Goal: Task Accomplishment & Management: Use online tool/utility

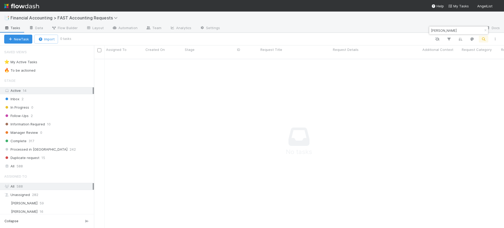
scroll to position [5, 5]
click at [20, 91] on div "Active 14" at bounding box center [48, 90] width 88 height 7
click at [485, 30] on icon "button" at bounding box center [484, 30] width 5 height 3
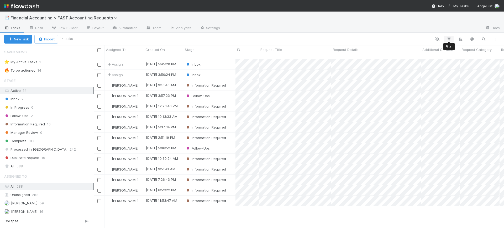
scroll to position [168, 405]
click at [81, 18] on span "Financial Accounting > FAST Accounting Requests" at bounding box center [65, 17] width 110 height 5
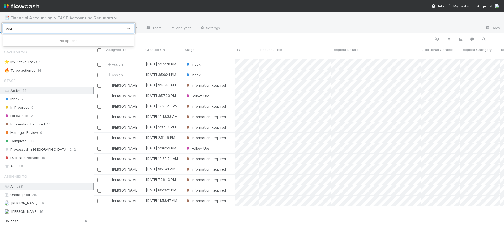
type input "pc"
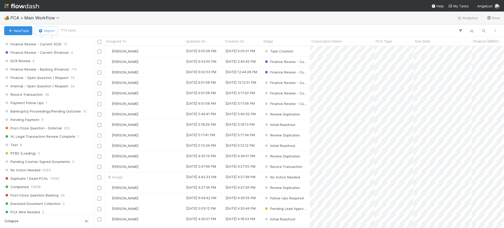
scroll to position [423, 0]
click at [52, 72] on span "Finance Review - Backlog (Finance)" at bounding box center [36, 70] width 65 height 7
click at [461, 30] on icon "button" at bounding box center [459, 30] width 5 height 5
click at [373, 47] on icon "button" at bounding box center [371, 46] width 5 height 3
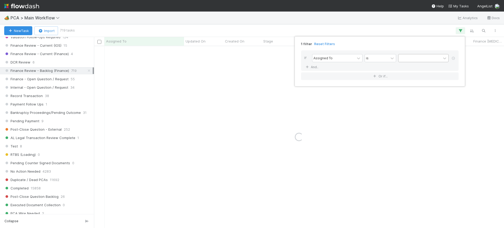
click at [408, 57] on div at bounding box center [419, 58] width 42 height 8
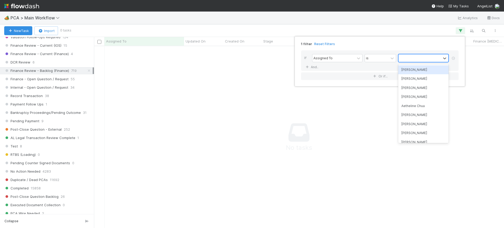
scroll to position [172, 400]
click at [408, 69] on div "[PERSON_NAME]" at bounding box center [423, 69] width 50 height 9
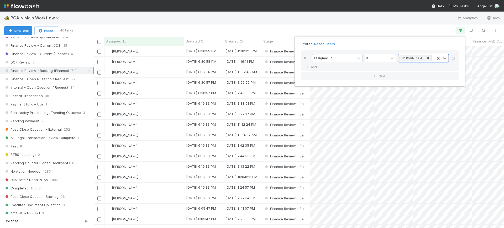
scroll to position [177, 405]
click at [265, 27] on div "1 filter Reset Filters If Assigned To is Conor Queenan And.. Or if..." at bounding box center [252, 114] width 504 height 228
click at [175, 111] on div "[PERSON_NAME]" at bounding box center [143, 114] width 79 height 10
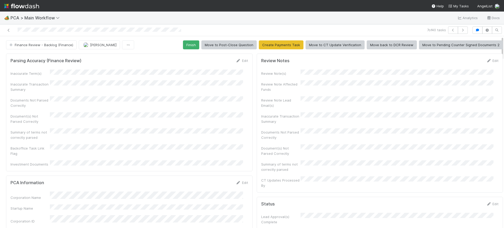
drag, startPoint x: 496, startPoint y: 42, endPoint x: 496, endPoint y: 47, distance: 5.8
click at [496, 47] on div "Finance Review - Backlog (Finance) Conor Queenan Finish Move to Post-Close Ques…" at bounding box center [254, 44] width 504 height 9
drag, startPoint x: 496, startPoint y: 47, endPoint x: 497, endPoint y: 54, distance: 6.7
click at [497, 54] on div "Finance Review - Backlog (Finance) Conor Queenan Finish Move to Post-Close Ques…" at bounding box center [252, 132] width 504 height 192
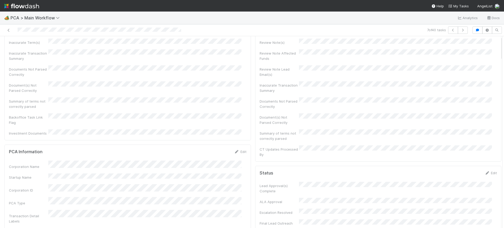
scroll to position [0, 0]
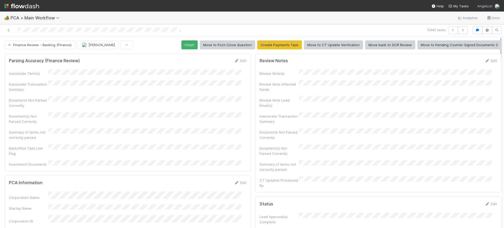
drag, startPoint x: 496, startPoint y: 48, endPoint x: 491, endPoint y: 6, distance: 43.0
click at [491, 6] on div "🏕️ PCA > Main Workflow Analytics Docs 7 of 40 tasks Finance Review - Backlog (F…" at bounding box center [252, 114] width 504 height 228
click at [190, 42] on button "Finish" at bounding box center [189, 44] width 16 height 9
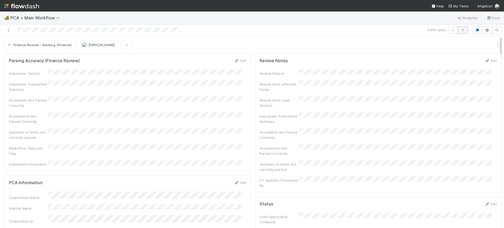
click at [460, 30] on icon "button" at bounding box center [462, 30] width 5 height 3
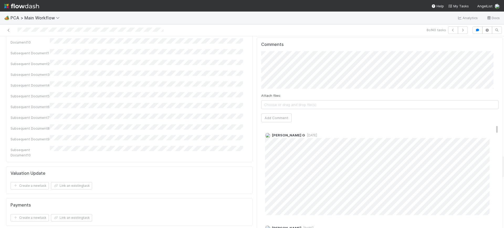
scroll to position [930, 0]
drag, startPoint x: 497, startPoint y: 43, endPoint x: 503, endPoint y: 162, distance: 118.7
click at [503, 162] on div "🏕️ PCA > Main Workflow Analytics Docs 8 of 40 tasks Finance Review - Backlog (F…" at bounding box center [252, 120] width 504 height 216
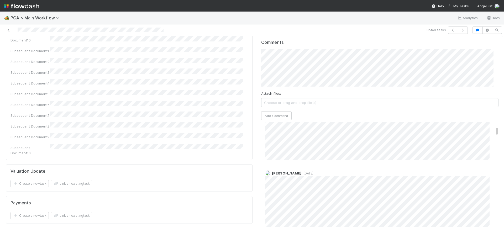
scroll to position [49, 0]
drag, startPoint x: 486, startPoint y: 87, endPoint x: 491, endPoint y: 91, distance: 6.1
click at [491, 91] on div "Comments Attach files: Choose or drag and drop file(s) Add Comment Karren G 5 m…" at bounding box center [379, 133] width 246 height 196
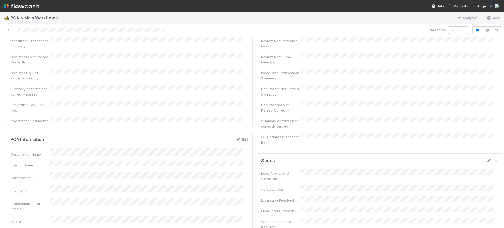
scroll to position [0, 0]
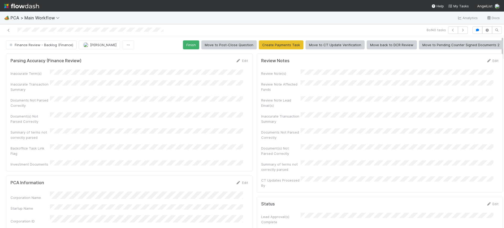
drag, startPoint x: 497, startPoint y: 161, endPoint x: 498, endPoint y: 21, distance: 140.0
click at [498, 21] on div "🏕️ PCA > Main Workflow Analytics Docs 8 of 40 tasks Finance Review - Backlog (F…" at bounding box center [252, 120] width 504 height 216
click at [184, 44] on button "Finish" at bounding box center [191, 44] width 16 height 9
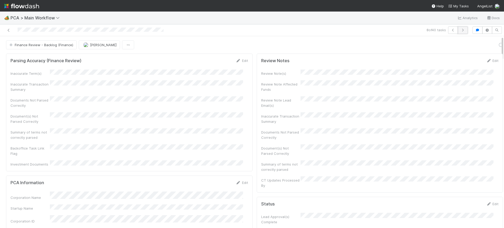
click at [457, 28] on button "button" at bounding box center [462, 29] width 10 height 7
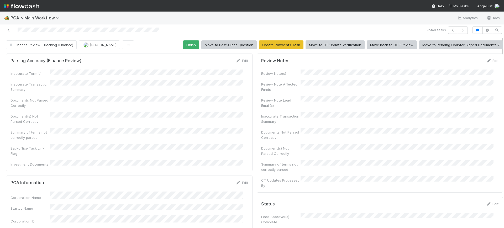
drag, startPoint x: 497, startPoint y: 50, endPoint x: 299, endPoint y: 29, distance: 198.6
click at [473, 29] on div "9 of 40 tasks Finance Review - Backlog (Finance) Conor Queenan Finish Move to P…" at bounding box center [252, 126] width 504 height 204
click at [186, 42] on button "Finish" at bounding box center [191, 44] width 16 height 9
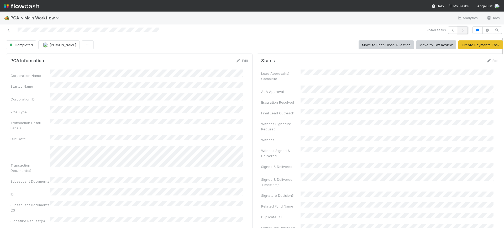
click at [460, 31] on icon "button" at bounding box center [462, 30] width 5 height 3
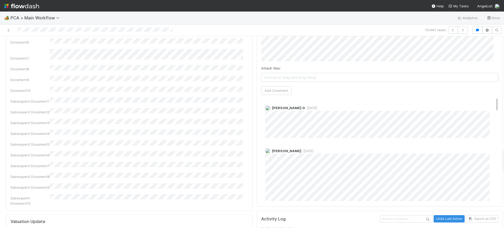
scroll to position [961, 0]
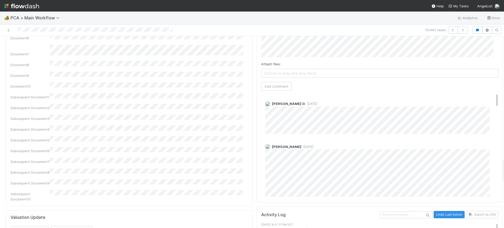
drag, startPoint x: 497, startPoint y: 44, endPoint x: 503, endPoint y: 166, distance: 122.6
click at [503, 166] on div "🏕️ PCA > Main Workflow Analytics Docs 10 of 40 tasks Finance Review - Backlog (…" at bounding box center [252, 120] width 504 height 216
drag, startPoint x: 486, startPoint y: 56, endPoint x: 486, endPoint y: 52, distance: 3.9
click at [486, 52] on div "Comments Attach files: Choose or drag and drop file(s) Add Comment Karren G 6 m…" at bounding box center [379, 104] width 237 height 188
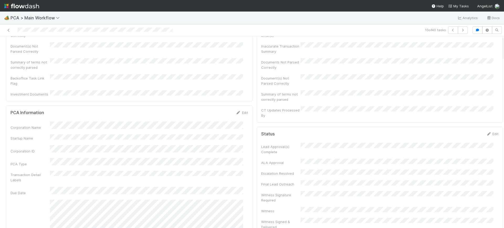
scroll to position [0, 0]
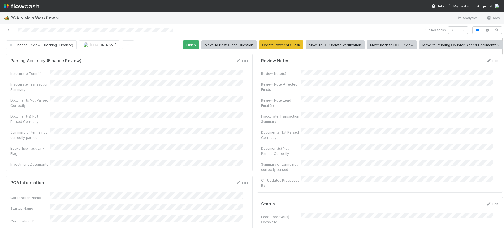
drag, startPoint x: 496, startPoint y: 165, endPoint x: 496, endPoint y: 34, distance: 130.6
click at [496, 34] on div "10 of 40 tasks Finance Review - Backlog (Finance) Conor Queenan Finish Move to …" at bounding box center [252, 126] width 504 height 204
click at [187, 44] on button "Finish" at bounding box center [191, 44] width 16 height 9
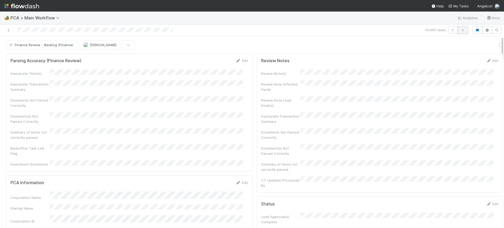
click at [457, 28] on button "button" at bounding box center [462, 29] width 10 height 7
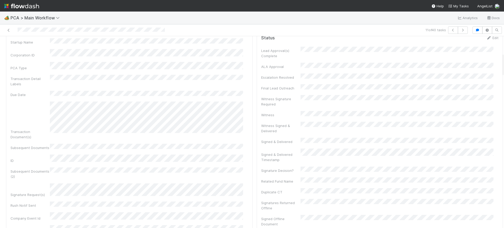
scroll to position [131, 0]
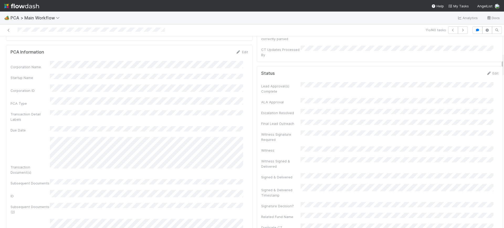
drag, startPoint x: 497, startPoint y: 42, endPoint x: 497, endPoint y: 59, distance: 16.5
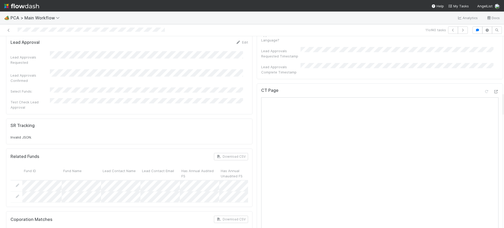
scroll to position [452, 0]
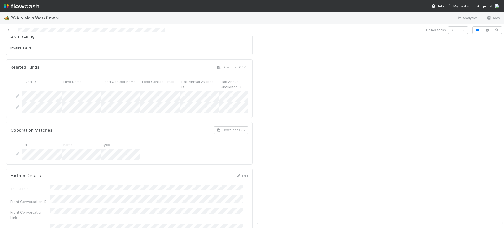
drag, startPoint x: 497, startPoint y: 60, endPoint x: 502, endPoint y: 106, distance: 47.0
click at [502, 106] on div "🏕️ PCA > Main Workflow Analytics Docs 11 of 40 tasks Finance Review - Backlog (…" at bounding box center [252, 120] width 504 height 216
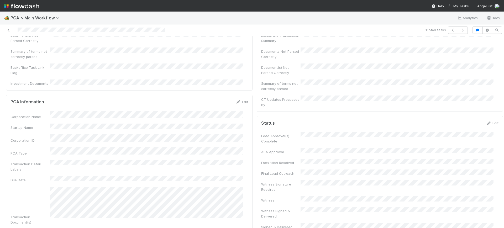
scroll to position [0, 0]
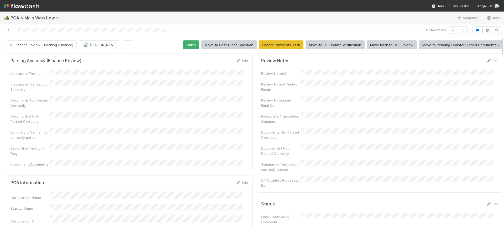
drag, startPoint x: 496, startPoint y: 115, endPoint x: 496, endPoint y: 25, distance: 90.7
click at [496, 25] on div "11 of 40 tasks Finance Review - Backlog (Finance) Conor Queenan Finish Move to …" at bounding box center [252, 126] width 504 height 204
click at [192, 45] on button "Finish" at bounding box center [191, 44] width 16 height 9
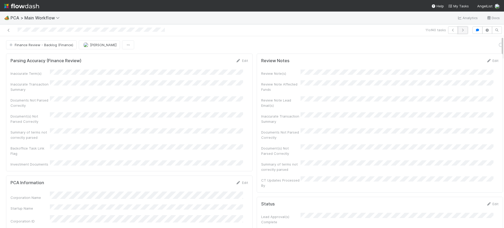
click at [460, 29] on icon "button" at bounding box center [462, 30] width 5 height 3
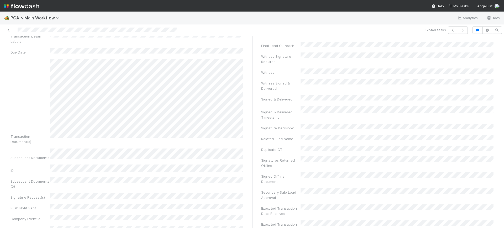
scroll to position [205, 0]
drag, startPoint x: 497, startPoint y: 45, endPoint x: 490, endPoint y: 71, distance: 27.0
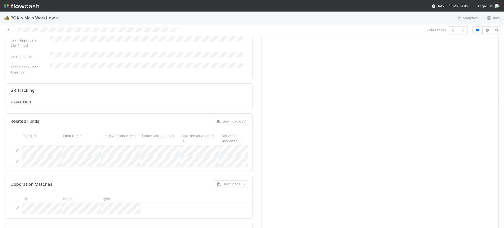
scroll to position [501, 0]
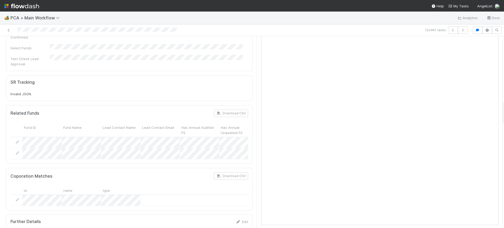
drag, startPoint x: 497, startPoint y: 78, endPoint x: 503, endPoint y: 116, distance: 38.2
click at [503, 116] on div "🏕️ PCA > Main Workflow Analytics Docs 12 of 40 tasks Finance Review - Backlog (…" at bounding box center [252, 120] width 504 height 216
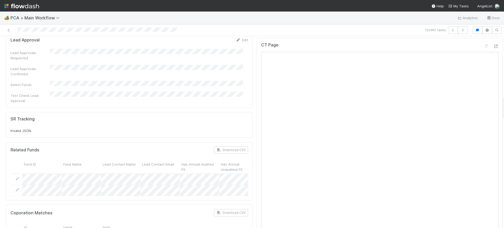
scroll to position [462, 0]
drag, startPoint x: 497, startPoint y: 111, endPoint x: 496, endPoint y: 106, distance: 5.0
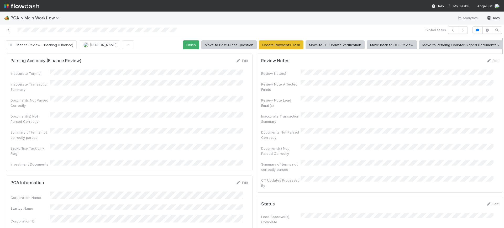
drag, startPoint x: 496, startPoint y: 108, endPoint x: 489, endPoint y: 17, distance: 91.3
drag, startPoint x: 489, startPoint y: 17, endPoint x: 189, endPoint y: 42, distance: 301.6
click at [189, 42] on button "Finish" at bounding box center [191, 44] width 16 height 9
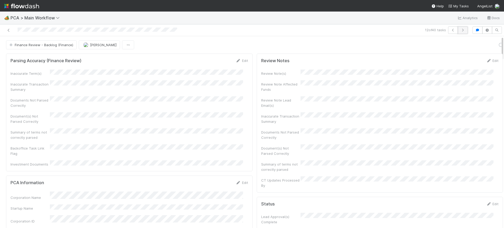
click at [460, 29] on icon "button" at bounding box center [462, 30] width 5 height 3
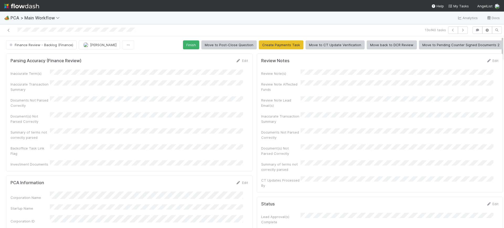
click at [503, 43] on div at bounding box center [504, 132] width 0 height 192
drag, startPoint x: 497, startPoint y: 43, endPoint x: 494, endPoint y: 46, distance: 3.7
click at [499, 62] on div "🏕️ PCA > Main Workflow Analytics Docs 13 of 40 tasks Finance Review - Backlog (…" at bounding box center [252, 120] width 504 height 216
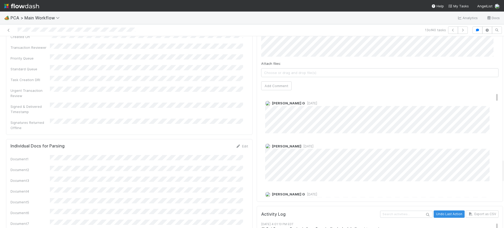
scroll to position [970, 0]
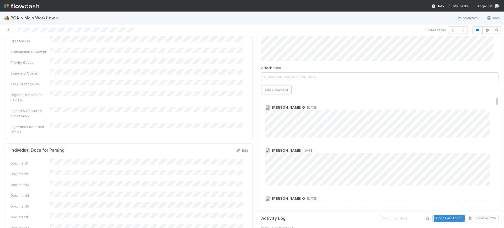
drag, startPoint x: 497, startPoint y: 62, endPoint x: 502, endPoint y: 167, distance: 104.2
click at [502, 167] on div "🏕️ PCA > Main Workflow Analytics Docs 13 of 40 tasks Finance Review - Backlog (…" at bounding box center [252, 120] width 504 height 216
drag, startPoint x: 487, startPoint y: 59, endPoint x: 487, endPoint y: 67, distance: 8.1
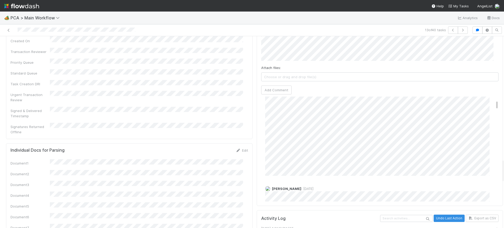
drag, startPoint x: 487, startPoint y: 64, endPoint x: 487, endPoint y: 67, distance: 3.1
click at [487, 87] on div "Karren G 9 months ago" at bounding box center [382, 131] width 242 height 89
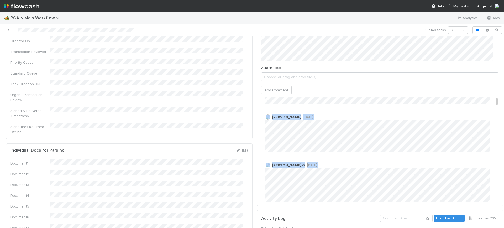
scroll to position [0, 0]
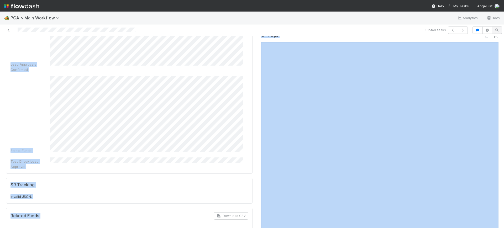
drag, startPoint x: 487, startPoint y: 68, endPoint x: 490, endPoint y: 26, distance: 41.3
click at [490, 26] on div "13 of 40 tasks Finance Review - Backlog (Finance) Conor Queenan Finish Move to …" at bounding box center [252, 126] width 504 height 204
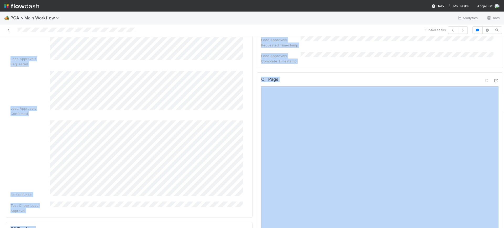
click at [377, 77] on div "CT Page" at bounding box center [379, 81] width 237 height 9
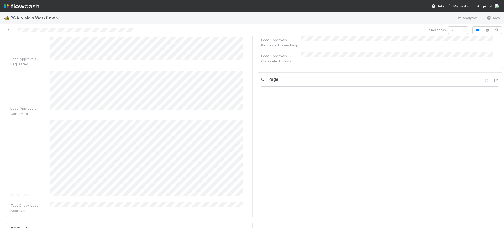
click at [503, 105] on div at bounding box center [504, 132] width 0 height 192
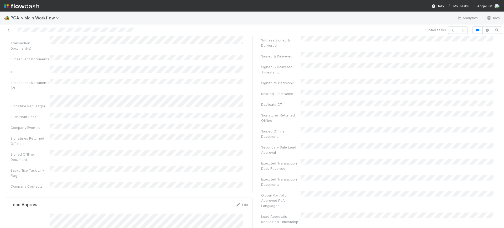
scroll to position [0, 0]
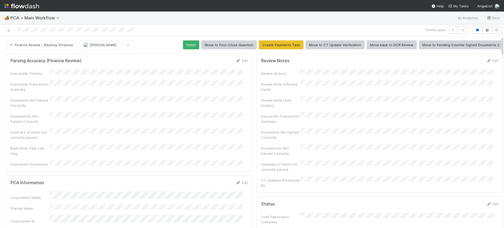
drag, startPoint x: 497, startPoint y: 105, endPoint x: 499, endPoint y: 43, distance: 61.4
click at [499, 43] on div "🏕️ PCA > Main Workflow Analytics Docs 13 of 40 tasks Finance Review - Backlog (…" at bounding box center [252, 120] width 504 height 216
click at [188, 45] on button "Finish" at bounding box center [191, 44] width 16 height 9
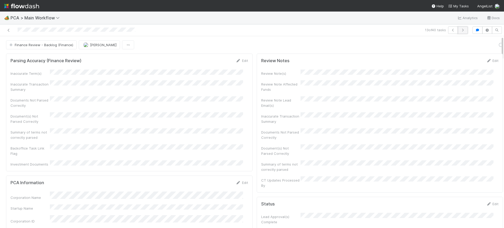
click at [460, 29] on icon "button" at bounding box center [462, 30] width 5 height 3
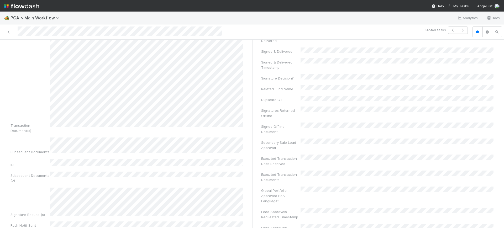
scroll to position [258, 0]
drag, startPoint x: 497, startPoint y: 47, endPoint x: 501, endPoint y: 79, distance: 32.5
click at [501, 79] on div "🏕️ PCA > Main Workflow Analytics Docs 14 of 40 tasks Finance Review - Backlog (…" at bounding box center [252, 120] width 504 height 216
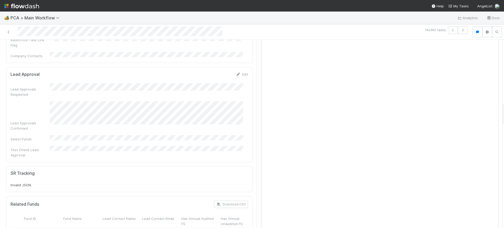
scroll to position [478, 0]
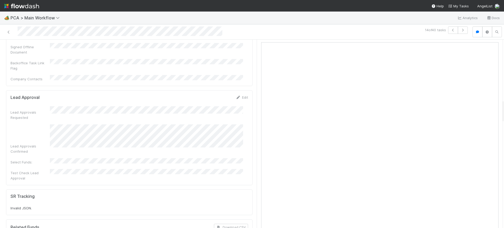
drag, startPoint x: 497, startPoint y: 80, endPoint x: 503, endPoint y: 107, distance: 28.3
click at [503, 107] on div "🏕️ PCA > Main Workflow Analytics Docs 14 of 40 tasks Finance Review - Backlog (…" at bounding box center [252, 120] width 504 height 216
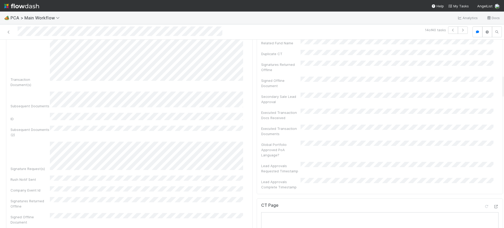
scroll to position [281, 0]
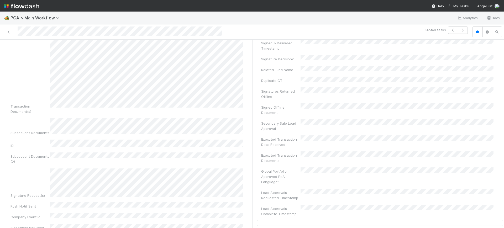
drag, startPoint x: 497, startPoint y: 87, endPoint x: 496, endPoint y: 98, distance: 11.6
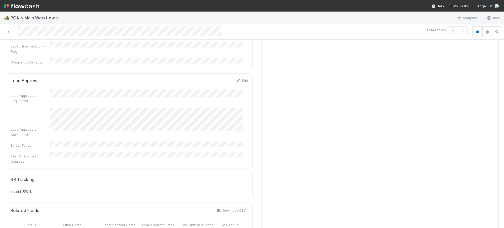
scroll to position [492, 0]
drag, startPoint x: 496, startPoint y: 98, endPoint x: 503, endPoint y: 113, distance: 16.4
click at [503, 113] on div "🏕️ PCA > Main Workflow Analytics Docs 14 of 40 tasks Finance Review - Backlog (…" at bounding box center [252, 120] width 504 height 216
drag, startPoint x: 496, startPoint y: 104, endPoint x: 495, endPoint y: 86, distance: 18.7
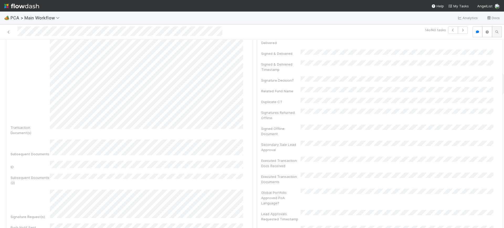
scroll to position [0, 0]
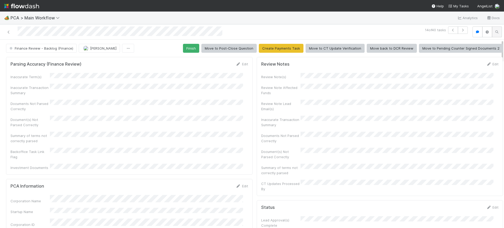
drag, startPoint x: 497, startPoint y: 110, endPoint x: 496, endPoint y: 35, distance: 75.0
click at [496, 35] on div "14 of 40 tasks Finance Review - Backlog (Finance) Conor Queenan Finish Move to …" at bounding box center [252, 126] width 504 height 204
click at [191, 46] on button "Finish" at bounding box center [191, 48] width 16 height 9
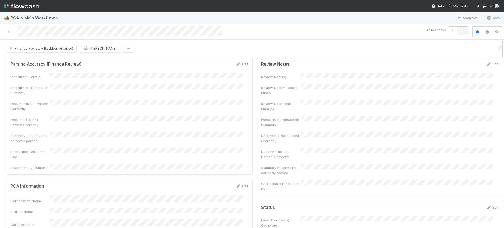
click at [460, 29] on icon "button" at bounding box center [462, 30] width 5 height 3
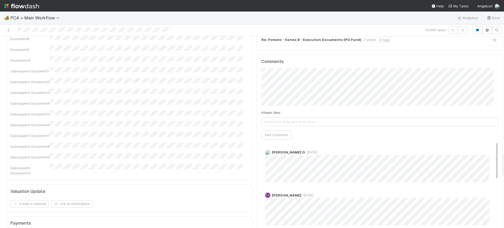
scroll to position [913, 0]
drag, startPoint x: 497, startPoint y: 48, endPoint x: 503, endPoint y: 164, distance: 116.4
click at [503, 164] on div "🏕️ PCA > Main Workflow Analytics Docs 15 of 40 tasks Finance Review - Backlog (…" at bounding box center [252, 120] width 504 height 216
drag, startPoint x: 486, startPoint y: 130, endPoint x: 485, endPoint y: 79, distance: 51.1
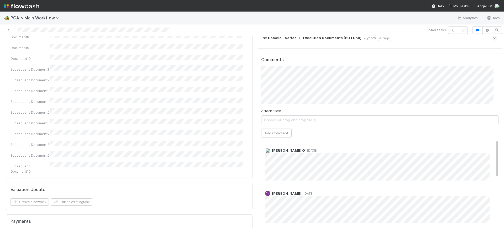
click at [485, 79] on div "Comments Attach files: Choose or drag and drop file(s) Add Comment Karren G 11 …" at bounding box center [379, 151] width 237 height 188
drag, startPoint x: 496, startPoint y: 165, endPoint x: 497, endPoint y: 151, distance: 13.7
click at [497, 151] on div "Finance Review - Backlog (Finance) Conor Queenan Finish Move to Post-Close Ques…" at bounding box center [252, 132] width 504 height 192
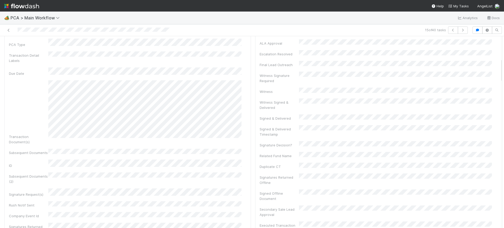
scroll to position [165, 0]
drag, startPoint x: 495, startPoint y: 158, endPoint x: 499, endPoint y: 62, distance: 95.3
click at [499, 62] on div "🏕️ PCA > Main Workflow Analytics Docs 15 of 40 tasks Finance Review - Backlog (…" at bounding box center [252, 120] width 504 height 216
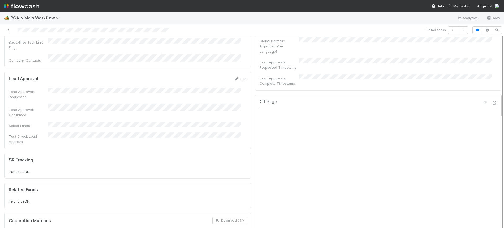
scroll to position [472, 0]
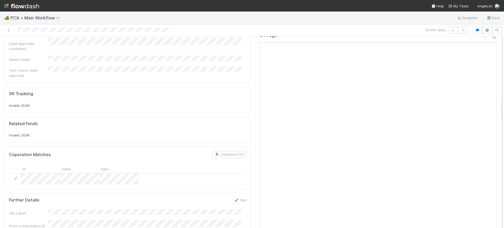
drag, startPoint x: 495, startPoint y: 67, endPoint x: 497, endPoint y: 105, distance: 38.9
click at [497, 105] on div "Finance Review - Backlog (Finance) Conor Queenan Finish Move to Post-Close Ques…" at bounding box center [252, 132] width 504 height 192
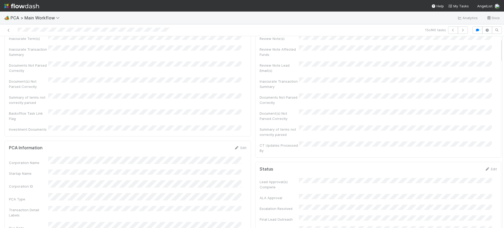
scroll to position [0, 0]
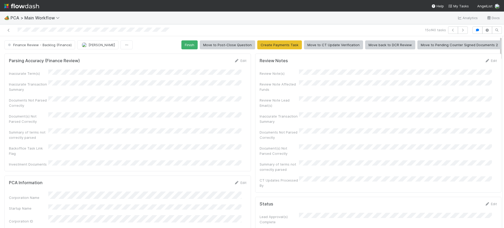
drag, startPoint x: 495, startPoint y: 104, endPoint x: 490, endPoint y: 24, distance: 80.2
drag, startPoint x: 490, startPoint y: 24, endPoint x: 185, endPoint y: 45, distance: 305.7
click at [185, 45] on button "Finish" at bounding box center [189, 44] width 16 height 9
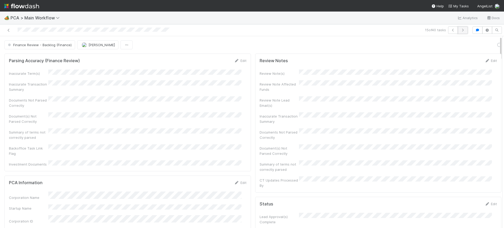
click at [460, 29] on icon "button" at bounding box center [462, 30] width 5 height 3
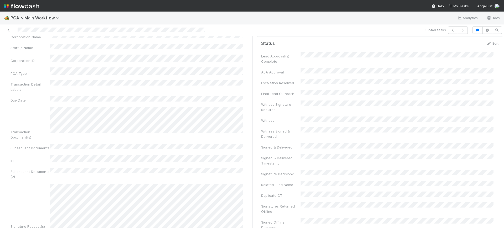
scroll to position [156, 0]
drag, startPoint x: 497, startPoint y: 42, endPoint x: 503, endPoint y: 62, distance: 20.9
click at [503, 62] on div "🏕️ PCA > Main Workflow Analytics Docs 16 of 40 tasks Finance Review - Backlog (…" at bounding box center [252, 120] width 504 height 216
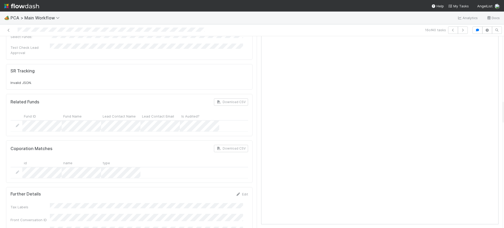
scroll to position [504, 0]
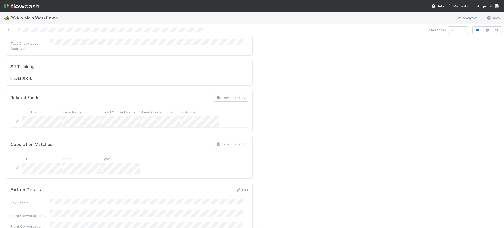
drag, startPoint x: 497, startPoint y: 68, endPoint x: 503, endPoint y: 113, distance: 44.8
click at [503, 113] on div "🏕️ PCA > Main Workflow Analytics Docs 16 of 40 tasks Finance Review - Backlog (…" at bounding box center [252, 120] width 504 height 216
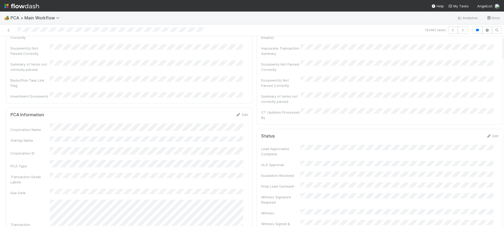
scroll to position [0, 0]
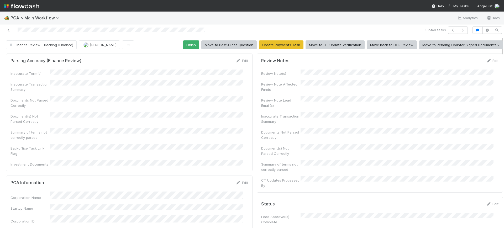
drag, startPoint x: 497, startPoint y: 113, endPoint x: 501, endPoint y: 41, distance: 71.7
click at [501, 41] on div "🏕️ PCA > Main Workflow Analytics Docs 16 of 40 tasks Finance Review - Backlog (…" at bounding box center [252, 120] width 504 height 216
click at [188, 44] on button "Finish" at bounding box center [191, 44] width 16 height 9
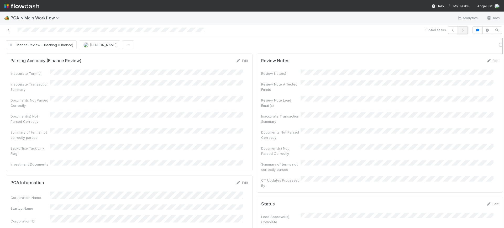
click at [460, 30] on icon "button" at bounding box center [462, 30] width 5 height 3
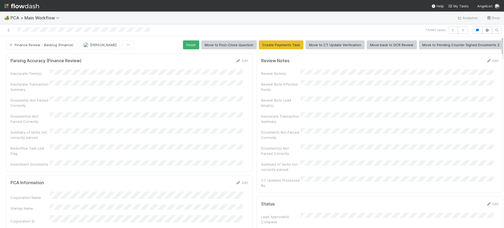
scroll to position [0, 2]
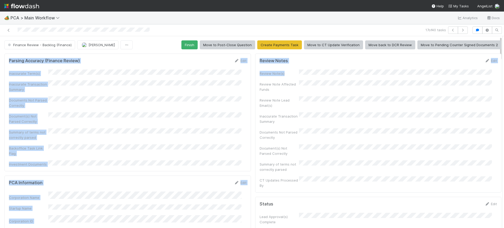
drag, startPoint x: 496, startPoint y: 48, endPoint x: 499, endPoint y: 69, distance: 20.9
click at [499, 69] on div "🏕️ PCA > Main Workflow Analytics Docs 17 of 40 tasks Finance Review - Backlog (…" at bounding box center [252, 120] width 504 height 216
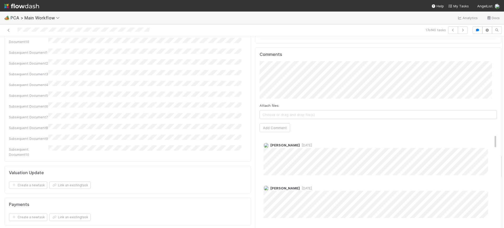
scroll to position [920, 0]
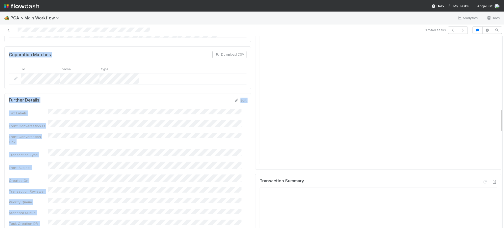
drag, startPoint x: 495, startPoint y: 53, endPoint x: 502, endPoint y: 124, distance: 71.1
click at [502, 124] on div "🏕️ PCA > Main Workflow Analytics Docs 17 of 40 tasks Finance Review - Backlog (…" at bounding box center [252, 120] width 504 height 216
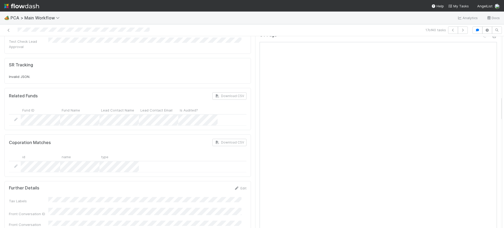
scroll to position [468, 0]
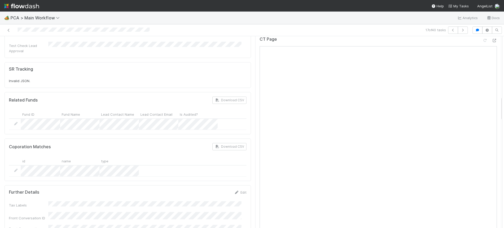
drag, startPoint x: 496, startPoint y: 115, endPoint x: 496, endPoint y: 104, distance: 10.5
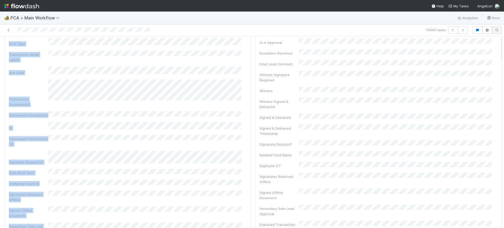
scroll to position [0, 0]
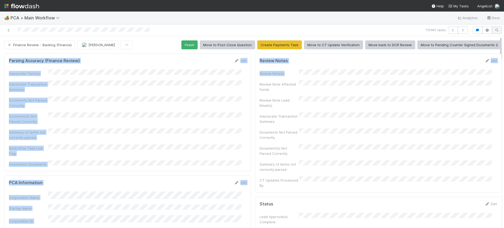
drag, startPoint x: 495, startPoint y: 110, endPoint x: 493, endPoint y: 31, distance: 79.3
click at [493, 31] on div "17 of 40 tasks Finance Review - Backlog (Finance) Conor Queenan Finish Move to …" at bounding box center [252, 126] width 504 height 204
click at [183, 43] on button "Finish" at bounding box center [189, 44] width 16 height 9
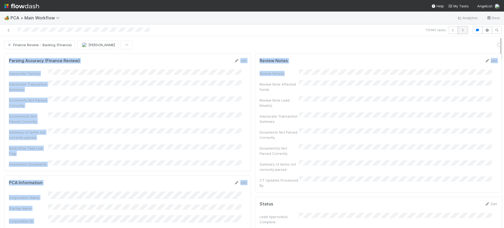
click at [458, 28] on button "button" at bounding box center [462, 29] width 10 height 7
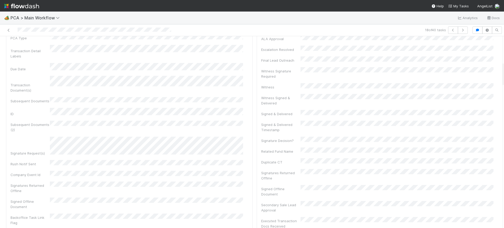
scroll to position [194, 0]
drag, startPoint x: 497, startPoint y: 44, endPoint x: 500, endPoint y: 70, distance: 26.0
click at [500, 70] on div "🏕️ PCA > Main Workflow Analytics Docs 18 of 40 tasks Finance Review - Backlog (…" at bounding box center [252, 120] width 504 height 216
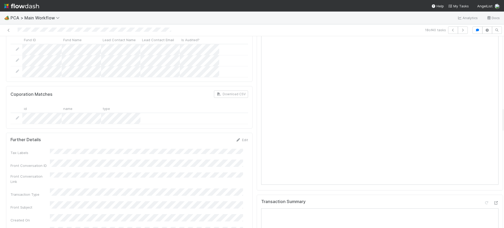
scroll to position [539, 0]
drag, startPoint x: 496, startPoint y: 70, endPoint x: 503, endPoint y: 115, distance: 45.9
click at [503, 115] on div "🏕️ PCA > Main Workflow Analytics Docs 18 of 40 tasks Finance Review - Backlog (…" at bounding box center [252, 120] width 504 height 216
drag, startPoint x: 496, startPoint y: 120, endPoint x: 496, endPoint y: 114, distance: 6.0
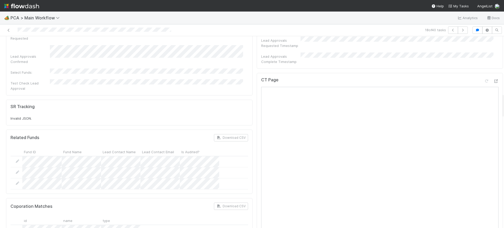
scroll to position [424, 0]
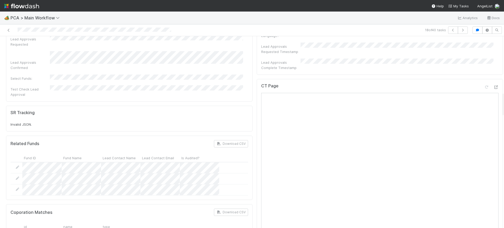
drag, startPoint x: 496, startPoint y: 114, endPoint x: 497, endPoint y: 99, distance: 15.2
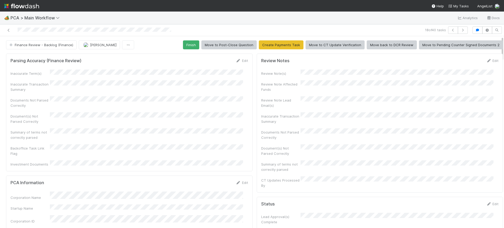
drag, startPoint x: 497, startPoint y: 110, endPoint x: 496, endPoint y: 21, distance: 88.9
click at [496, 21] on div "🏕️ PCA > Main Workflow Analytics Docs 18 of 40 tasks Finance Review - Backlog (…" at bounding box center [252, 120] width 504 height 216
click at [188, 43] on button "Finish" at bounding box center [191, 44] width 16 height 9
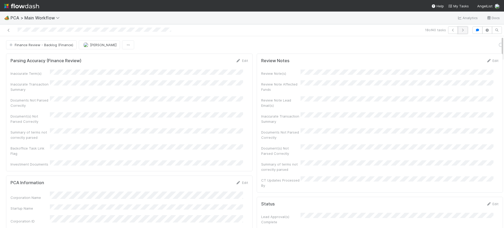
click at [460, 30] on icon "button" at bounding box center [462, 30] width 5 height 3
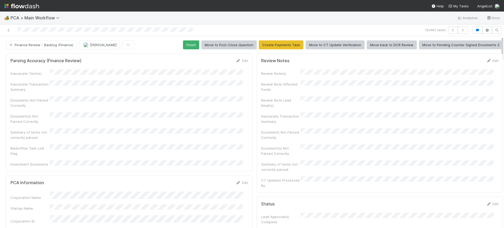
click at [503, 42] on div at bounding box center [504, 132] width 0 height 192
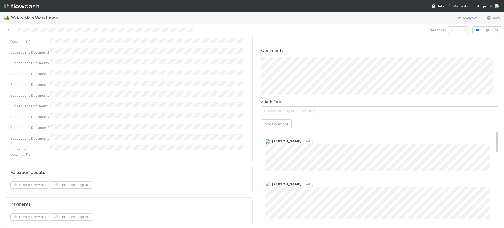
scroll to position [930, 0]
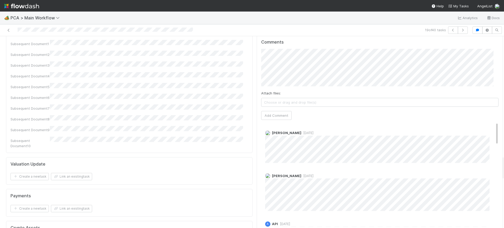
drag, startPoint x: 497, startPoint y: 42, endPoint x: 503, endPoint y: 162, distance: 119.5
click at [503, 162] on div "🏕️ PCA > Main Workflow Analytics Docs 19 of 40 tasks Finance Review - Backlog (…" at bounding box center [252, 120] width 504 height 216
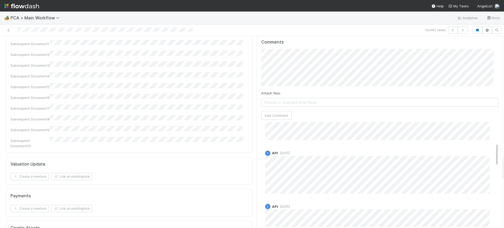
scroll to position [0, 0]
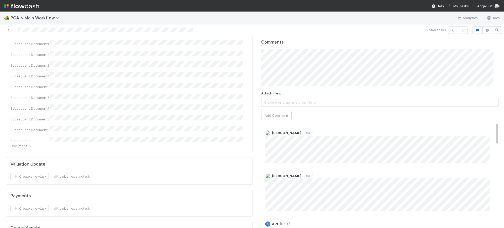
drag, startPoint x: 486, startPoint y: 93, endPoint x: 503, endPoint y: 36, distance: 58.9
click at [503, 36] on div "🏕️ PCA > Main Workflow Analytics Docs 19 of 40 tasks Finance Review - Backlog (…" at bounding box center [252, 120] width 504 height 216
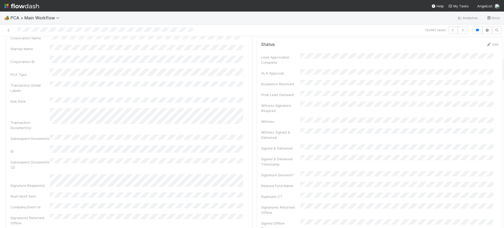
scroll to position [158, 0]
drag, startPoint x: 497, startPoint y: 164, endPoint x: 495, endPoint y: 65, distance: 99.2
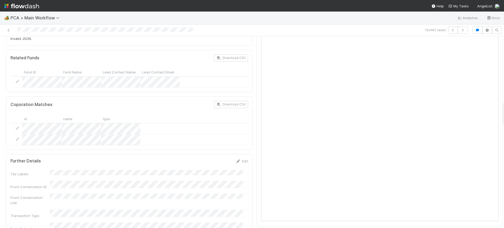
scroll to position [507, 0]
drag, startPoint x: 497, startPoint y: 62, endPoint x: 503, endPoint y: 107, distance: 45.3
click at [503, 107] on div "🏕️ PCA > Main Workflow Analytics Docs 19 of 40 tasks Finance Review - Backlog (…" at bounding box center [252, 120] width 504 height 216
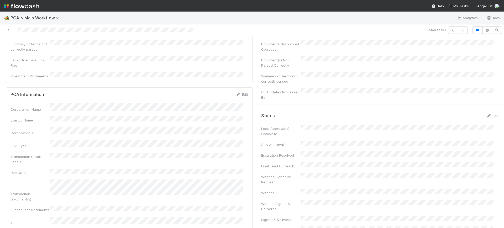
scroll to position [0, 0]
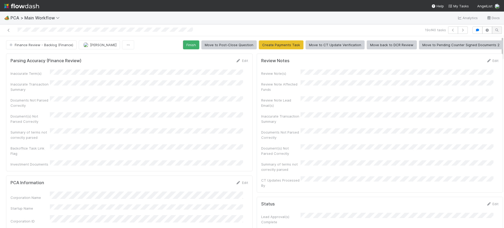
drag, startPoint x: 497, startPoint y: 112, endPoint x: 494, endPoint y: 27, distance: 85.3
click at [494, 27] on div "19 of 40 tasks Finance Review - Backlog (Finance) Conor Queenan Finish Move to …" at bounding box center [252, 126] width 504 height 204
click at [188, 42] on button "Finish" at bounding box center [191, 44] width 16 height 9
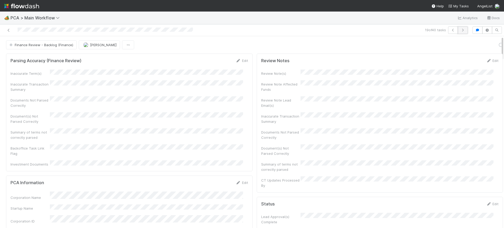
click at [460, 29] on icon "button" at bounding box center [462, 30] width 5 height 3
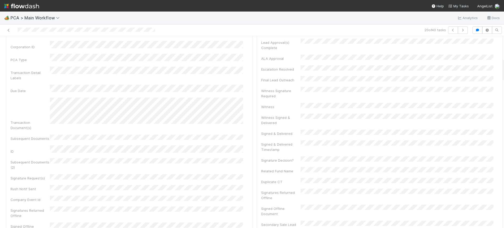
scroll to position [172, 0]
drag, startPoint x: 497, startPoint y: 41, endPoint x: 499, endPoint y: 63, distance: 21.9
click at [499, 63] on div "🏕️ PCA > Main Workflow Analytics Docs 20 of 40 tasks Finance Review - Backlog (…" at bounding box center [252, 120] width 504 height 216
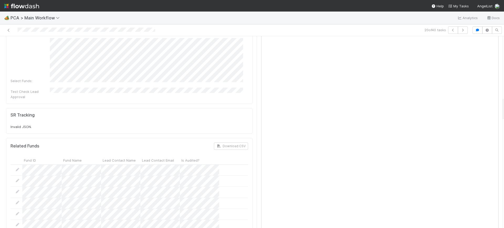
scroll to position [481, 0]
drag, startPoint x: 497, startPoint y: 67, endPoint x: 503, endPoint y: 106, distance: 39.5
click at [503, 106] on div "🏕️ PCA > Main Workflow Analytics Docs 20 of 40 tasks Finance Review - Backlog (…" at bounding box center [252, 120] width 504 height 216
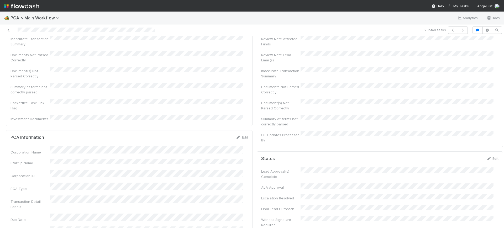
scroll to position [0, 0]
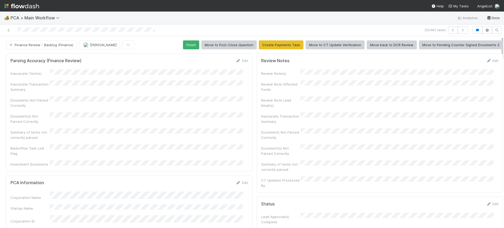
drag, startPoint x: 497, startPoint y: 106, endPoint x: 494, endPoint y: 18, distance: 88.4
click at [494, 18] on div "🏕️ PCA > Main Workflow Analytics Docs 20 of 40 tasks Finance Review - Backlog (…" at bounding box center [252, 120] width 504 height 216
click at [191, 45] on button "Finish" at bounding box center [191, 44] width 16 height 9
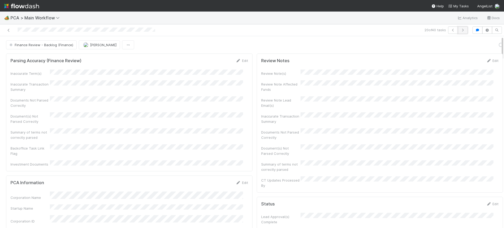
click at [460, 31] on icon "button" at bounding box center [462, 30] width 5 height 3
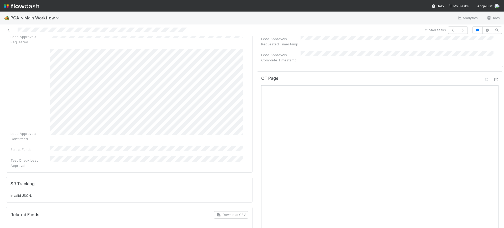
scroll to position [429, 0]
drag, startPoint x: 497, startPoint y: 43, endPoint x: 503, endPoint y: 98, distance: 54.9
click at [503, 98] on div "🏕️ PCA > Main Workflow Analytics Docs 21 of 40 tasks Finance Review - Backlog (…" at bounding box center [252, 120] width 504 height 216
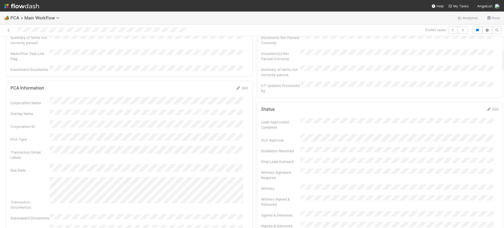
scroll to position [97, 0]
drag, startPoint x: 497, startPoint y: 100, endPoint x: 502, endPoint y: 58, distance: 42.3
click at [502, 58] on div "🏕️ PCA > Main Workflow Analytics Docs 21 of 40 tasks Finance Review - Backlog (…" at bounding box center [252, 120] width 504 height 216
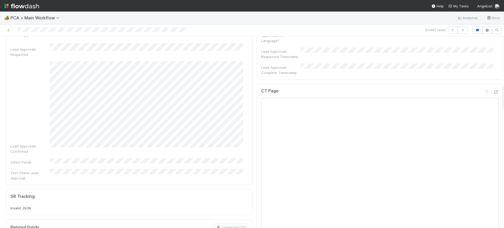
scroll to position [427, 0]
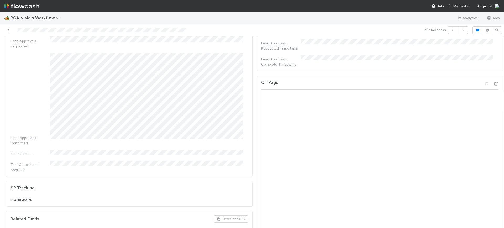
drag, startPoint x: 497, startPoint y: 62, endPoint x: 496, endPoint y: 104, distance: 42.0
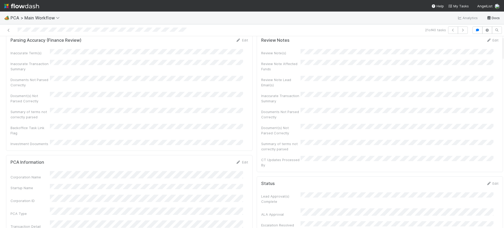
scroll to position [0, 0]
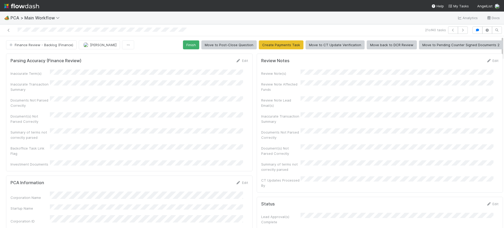
drag, startPoint x: 497, startPoint y: 99, endPoint x: 305, endPoint y: 36, distance: 202.3
click at [493, 11] on div "🏕️ PCA > Main Workflow Analytics Docs 21 of 40 tasks Finance Review - Backlog (…" at bounding box center [252, 114] width 504 height 228
click at [186, 44] on button "Finish" at bounding box center [191, 44] width 16 height 9
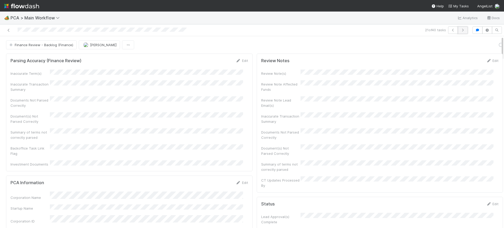
click at [460, 29] on icon "button" at bounding box center [462, 30] width 5 height 3
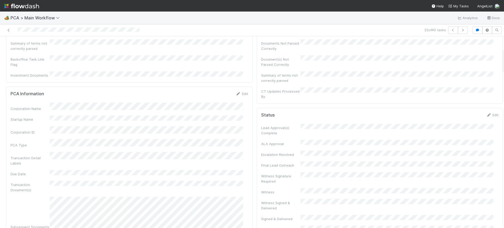
scroll to position [106, 0]
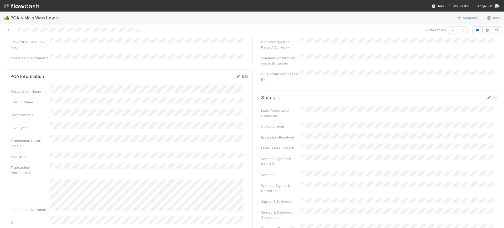
drag, startPoint x: 497, startPoint y: 42, endPoint x: 503, endPoint y: 57, distance: 15.7
click at [503, 57] on div "🏕️ PCA > Main Workflow Analytics Docs 22 of 40 tasks Finance Review - Backlog (…" at bounding box center [252, 120] width 504 height 216
click at [460, 29] on icon "button" at bounding box center [462, 30] width 5 height 3
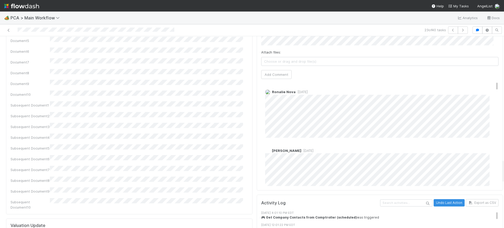
scroll to position [959, 0]
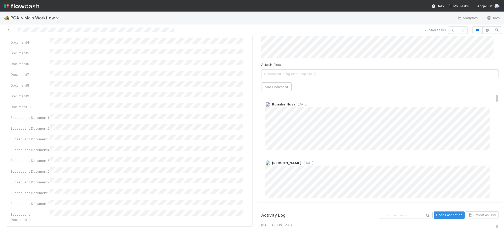
drag, startPoint x: 497, startPoint y: 45, endPoint x: 503, endPoint y: 167, distance: 122.4
click at [503, 167] on div "🏕️ PCA > Main Workflow Analytics Docs 23 of 40 tasks Finance Review - Backlog (…" at bounding box center [252, 120] width 504 height 216
drag, startPoint x: 486, startPoint y: 59, endPoint x: 488, endPoint y: 41, distance: 18.0
click at [503, 67] on div "🏕️ PCA > Main Workflow Analytics Docs 23 of 40 tasks Finance Review - Backlog (…" at bounding box center [252, 120] width 504 height 216
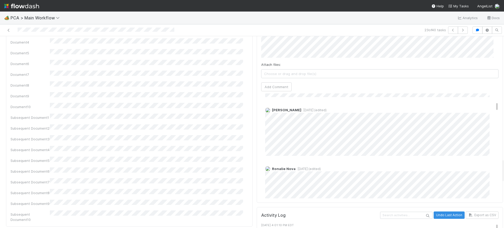
scroll to position [110, 0]
click at [460, 30] on icon "button" at bounding box center [462, 30] width 5 height 3
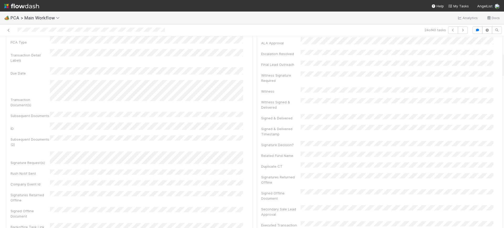
scroll to position [126, 0]
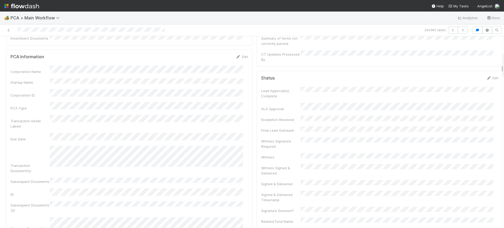
drag, startPoint x: 496, startPoint y: 43, endPoint x: 503, endPoint y: 60, distance: 17.9
click at [503, 60] on div "🏕️ PCA > Main Workflow Analytics Docs 24 of 40 tasks Finance Review - Backlog (…" at bounding box center [252, 120] width 504 height 216
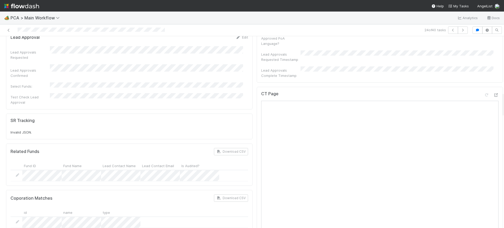
scroll to position [428, 0]
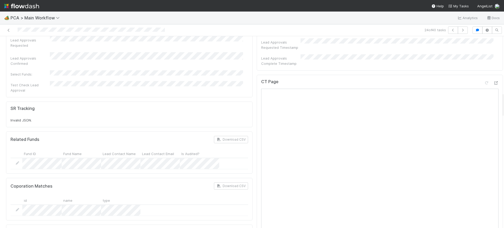
drag, startPoint x: 497, startPoint y: 71, endPoint x: 503, endPoint y: 110, distance: 40.1
click at [503, 110] on div "🏕️ PCA > Main Workflow Analytics Docs 24 of 40 tasks Finance Review - Backlog (…" at bounding box center [252, 120] width 504 height 216
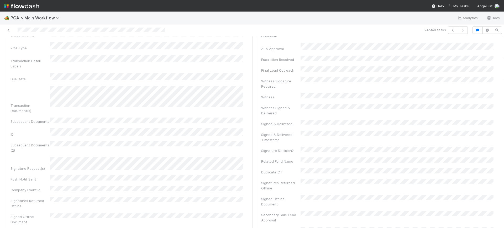
scroll to position [146, 0]
drag, startPoint x: 497, startPoint y: 110, endPoint x: 499, endPoint y: 73, distance: 37.0
click at [499, 73] on div "🏕️ PCA > Main Workflow Analytics Docs 24 of 40 tasks Finance Review - Backlog (…" at bounding box center [252, 120] width 504 height 216
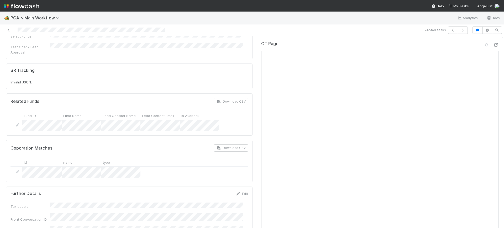
scroll to position [464, 0]
drag, startPoint x: 497, startPoint y: 58, endPoint x: 503, endPoint y: 100, distance: 42.2
click at [503, 100] on div "🏕️ PCA > Main Workflow Analytics Docs 24 of 40 tasks Finance Review - Backlog (…" at bounding box center [252, 120] width 504 height 216
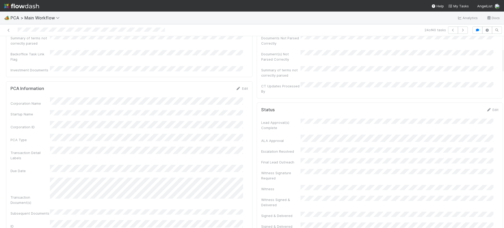
scroll to position [90, 0]
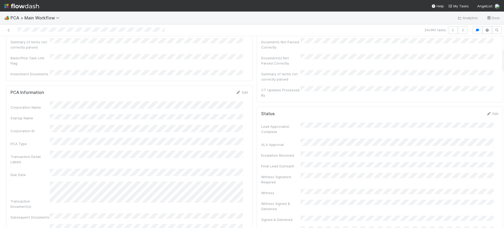
drag, startPoint x: 497, startPoint y: 110, endPoint x: 503, endPoint y: 61, distance: 49.1
click at [503, 61] on div "🏕️ PCA > Main Workflow Analytics Docs 24 of 40 tasks Finance Review - Backlog (…" at bounding box center [252, 120] width 504 height 216
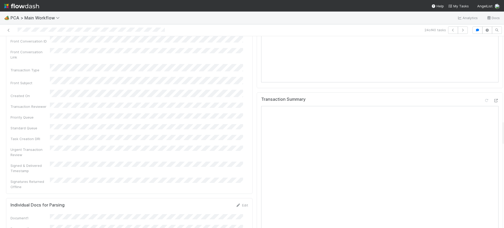
scroll to position [646, 0]
drag, startPoint x: 497, startPoint y: 62, endPoint x: 500, endPoint y: 135, distance: 73.0
click at [500, 135] on div "🏕️ PCA > Main Workflow Analytics Docs 24 of 40 tasks Finance Review - Backlog (…" at bounding box center [252, 120] width 504 height 216
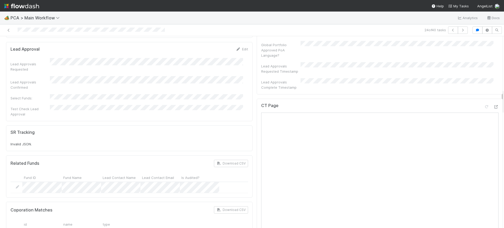
scroll to position [408, 0]
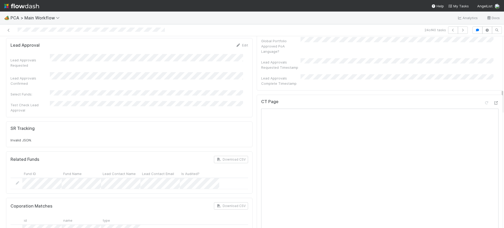
drag, startPoint x: 497, startPoint y: 131, endPoint x: 498, endPoint y: 99, distance: 31.2
click at [498, 99] on div "Finance Review - Backlog (Finance) Conor Queenan Finish Move to Post-Close Ques…" at bounding box center [252, 132] width 504 height 192
click at [256, 140] on div "CT Page" at bounding box center [379, 209] width 246 height 229
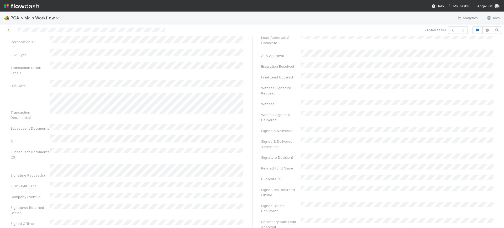
scroll to position [132, 0]
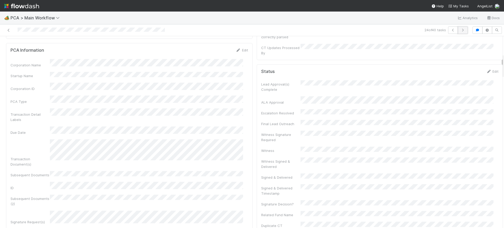
click at [460, 29] on icon "button" at bounding box center [462, 30] width 5 height 3
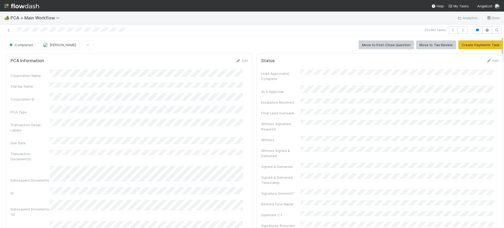
drag, startPoint x: 497, startPoint y: 46, endPoint x: 496, endPoint y: 14, distance: 31.7
click at [496, 14] on div "🏕️ PCA > Main Workflow Analytics Docs 25 of 40 tasks Completed Conor Queenan Mo…" at bounding box center [252, 120] width 504 height 216
click at [460, 29] on icon "button" at bounding box center [462, 30] width 5 height 3
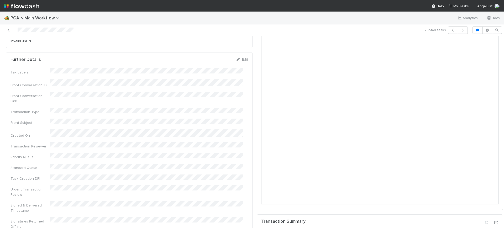
scroll to position [532, 0]
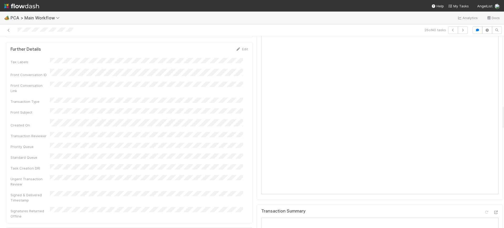
drag, startPoint x: 497, startPoint y: 40, endPoint x: 503, endPoint y: 109, distance: 69.0
click at [503, 109] on div "🏕️ PCA > Main Workflow Analytics Docs 26 of 40 tasks Finance Review - Backlog (…" at bounding box center [252, 120] width 504 height 216
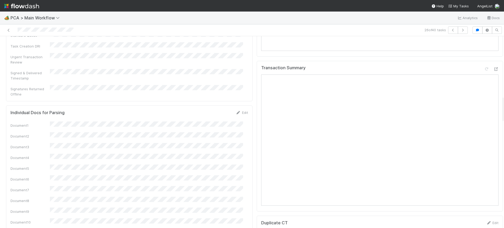
scroll to position [419, 0]
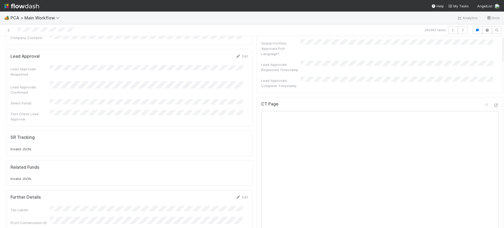
scroll to position [0, 0]
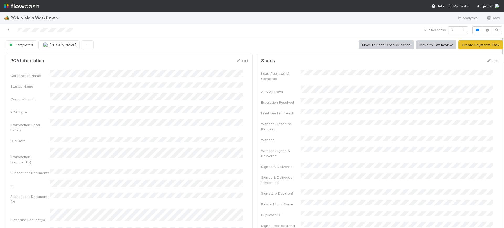
drag, startPoint x: 497, startPoint y: 109, endPoint x: 500, endPoint y: -3, distance: 112.6
click at [500, 0] on html "🏕️ PCA > Main Workflow Analytics Docs 26 of 40 tasks Completed Conor Queenan Mo…" at bounding box center [252, 114] width 504 height 228
click at [460, 29] on icon "button" at bounding box center [462, 30] width 5 height 3
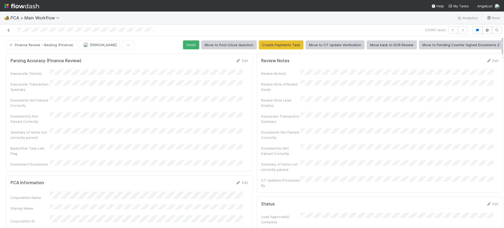
click at [8, 29] on icon at bounding box center [8, 30] width 5 height 3
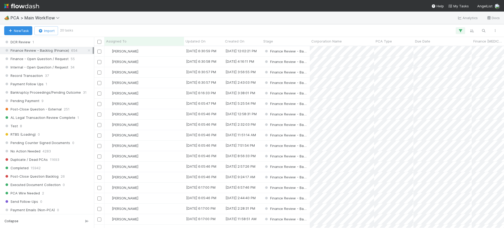
scroll to position [445, 0]
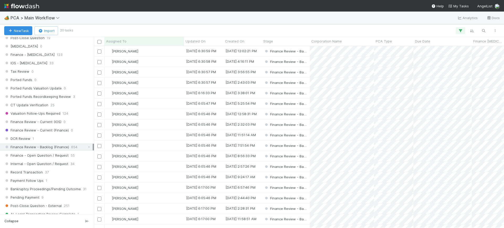
scroll to position [344, 0]
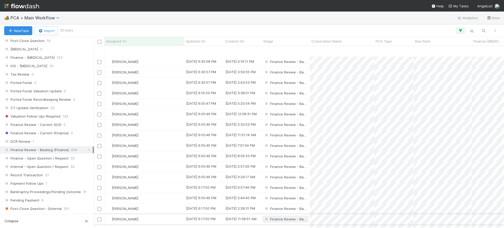
click at [307, 216] on span "Finance Review - Backlog (Finance)" at bounding box center [285, 219] width 46 height 7
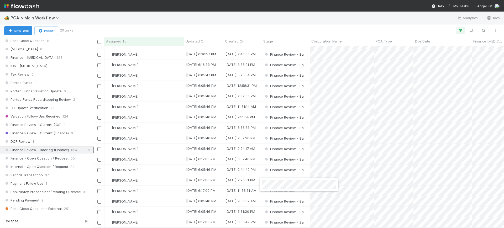
click at [378, 183] on div at bounding box center [252, 114] width 504 height 228
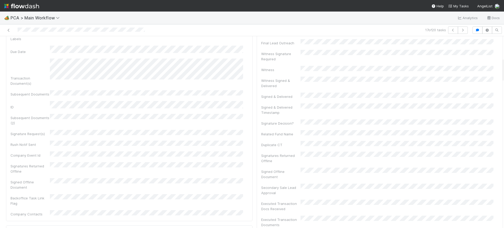
scroll to position [167, 0]
drag, startPoint x: 497, startPoint y: 44, endPoint x: 500, endPoint y: 65, distance: 21.6
click at [500, 65] on div "🏕️ PCA > Main Workflow Analytics Docs 17 of 20 tasks Finance Review - Backlog (…" at bounding box center [252, 120] width 504 height 216
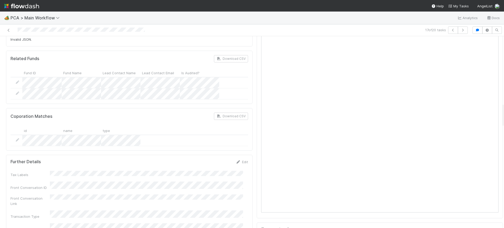
scroll to position [516, 0]
drag, startPoint x: 496, startPoint y: 65, endPoint x: 496, endPoint y: 110, distance: 45.1
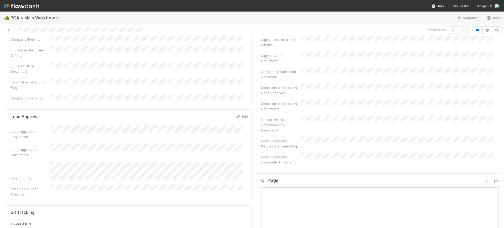
scroll to position [0, 0]
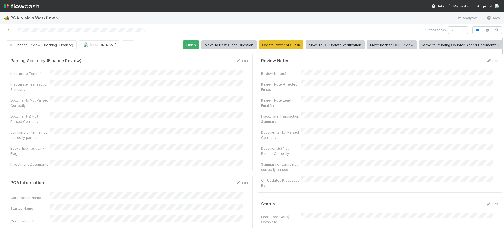
drag, startPoint x: 497, startPoint y: 116, endPoint x: 497, endPoint y: 24, distance: 92.1
click at [497, 24] on div "17 of 20 tasks Finance Review - Backlog (Finance) [PERSON_NAME] Finish Move to …" at bounding box center [252, 126] width 504 height 204
click at [186, 44] on button "Finish" at bounding box center [191, 44] width 16 height 9
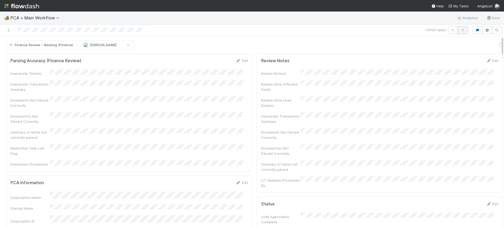
click at [457, 28] on button "button" at bounding box center [462, 29] width 10 height 7
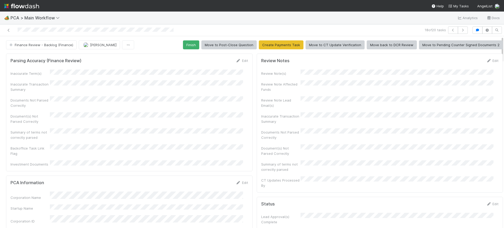
click at [503, 51] on div at bounding box center [504, 132] width 0 height 192
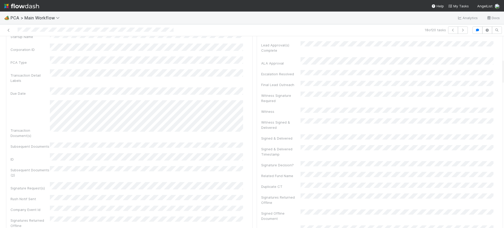
scroll to position [181, 0]
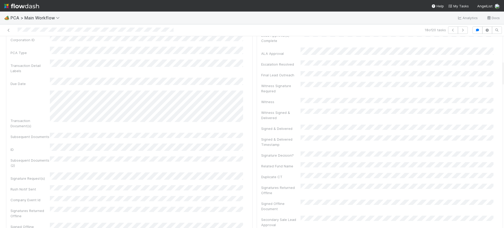
drag, startPoint x: 497, startPoint y: 51, endPoint x: 503, endPoint y: 76, distance: 25.1
click at [503, 76] on div "🏕️ PCA > Main Workflow Analytics Docs 18 of 20 tasks Finance Review - Backlog (…" at bounding box center [252, 120] width 504 height 216
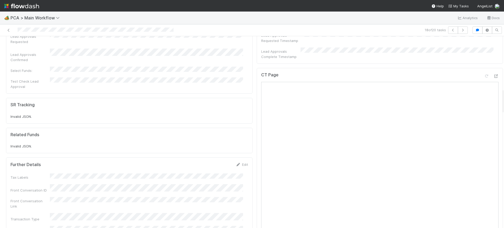
scroll to position [437, 0]
drag, startPoint x: 497, startPoint y: 67, endPoint x: 503, endPoint y: 101, distance: 35.0
click at [503, 101] on div "🏕️ PCA > Main Workflow Analytics Docs 18 of 20 tasks Finance Review - Backlog (…" at bounding box center [252, 120] width 504 height 216
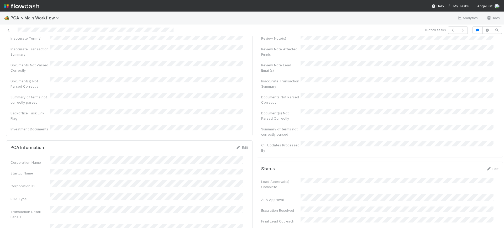
scroll to position [0, 0]
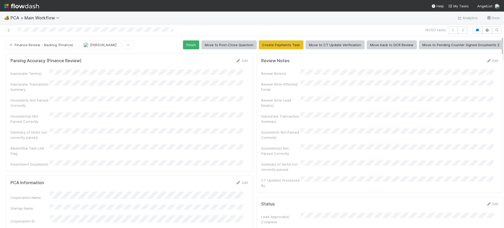
drag, startPoint x: 497, startPoint y: 110, endPoint x: 497, endPoint y: 35, distance: 75.0
click at [497, 35] on div "18 of 20 tasks Finance Review - Backlog (Finance) [PERSON_NAME] Finish Move to …" at bounding box center [252, 126] width 504 height 204
click at [189, 42] on button "Finish" at bounding box center [191, 44] width 16 height 9
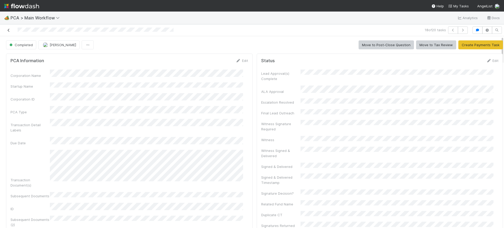
click at [7, 29] on icon at bounding box center [8, 30] width 5 height 3
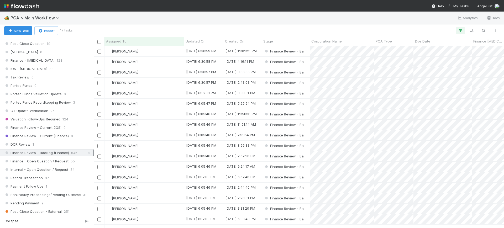
scroll to position [348, 0]
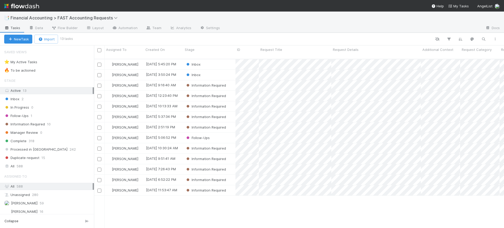
scroll to position [168, 405]
click at [49, 18] on span "Financial Accounting > FAST Accounting Requests" at bounding box center [65, 17] width 110 height 5
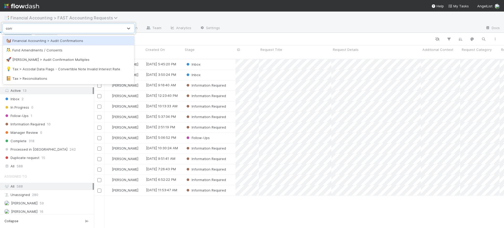
type input "confi"
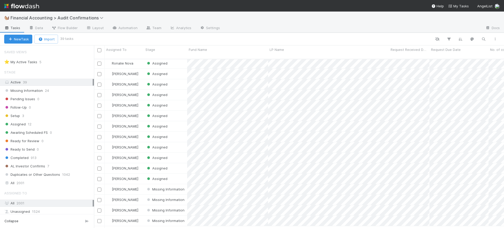
scroll to position [7, 0]
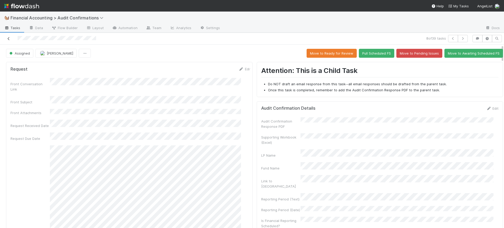
click at [9, 37] on icon at bounding box center [8, 38] width 5 height 3
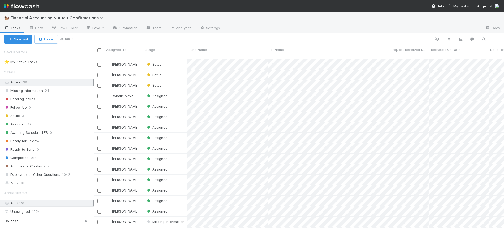
scroll to position [168, 405]
click at [29, 158] on div "Completed 913" at bounding box center [49, 157] width 90 height 7
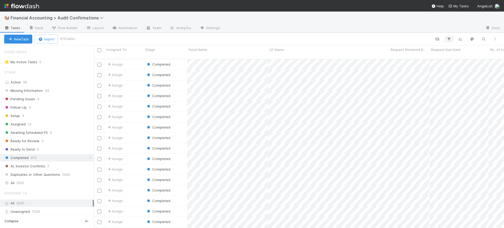
scroll to position [168, 405]
click at [448, 40] on icon "button" at bounding box center [448, 39] width 5 height 5
click at [409, 56] on button "Add Filter" at bounding box center [367, 55] width 157 height 8
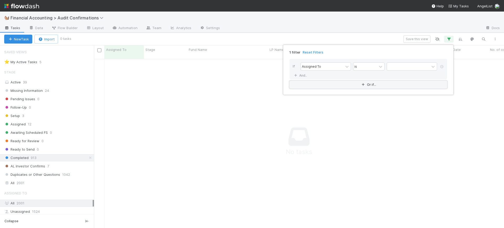
scroll to position [163, 400]
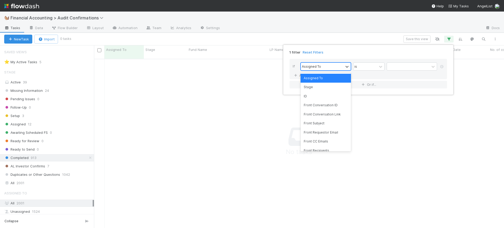
click at [332, 66] on div "Assigned To" at bounding box center [322, 67] width 42 height 8
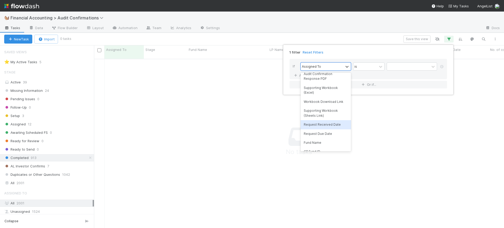
scroll to position [122, 0]
click at [327, 144] on div "Fund Name" at bounding box center [325, 142] width 50 height 9
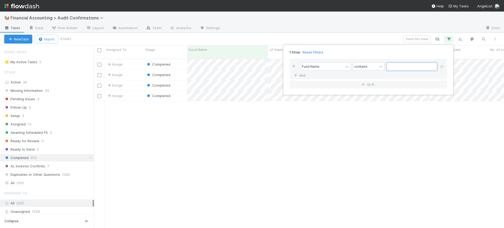
click at [406, 65] on input "text" at bounding box center [411, 67] width 50 height 8
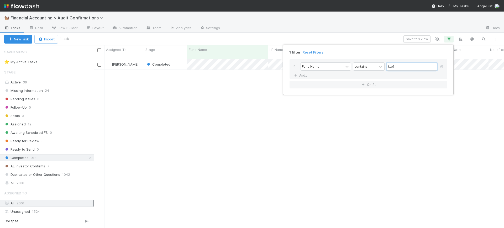
scroll to position [168, 405]
type input "ktof"
click at [194, 114] on div "1 filter Reset Filters If Fund Name contains ktof And.. Or if..." at bounding box center [252, 114] width 504 height 228
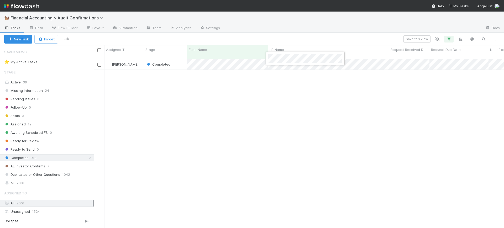
click at [374, 58] on div at bounding box center [252, 114] width 504 height 228
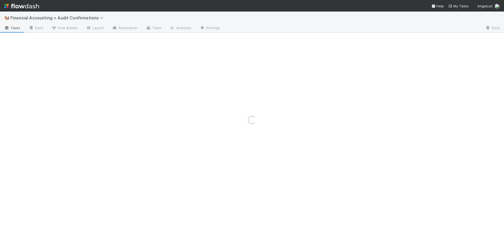
click at [345, 61] on div "Loading..." at bounding box center [252, 120] width 504 height 216
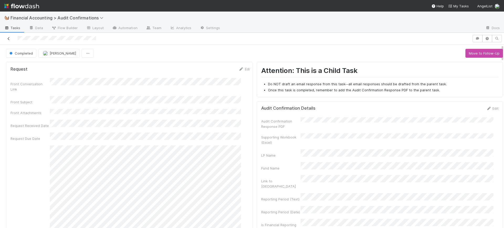
click at [8, 37] on icon at bounding box center [8, 38] width 5 height 3
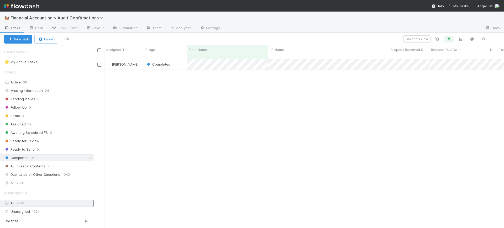
scroll to position [168, 405]
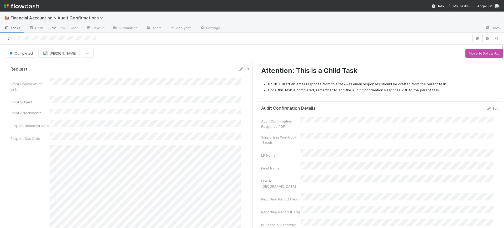
click at [9, 37] on icon at bounding box center [8, 38] width 5 height 3
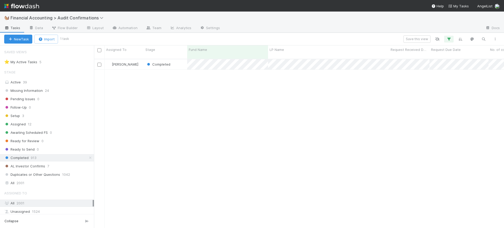
scroll to position [168, 405]
click at [450, 38] on icon "button" at bounding box center [448, 39] width 5 height 5
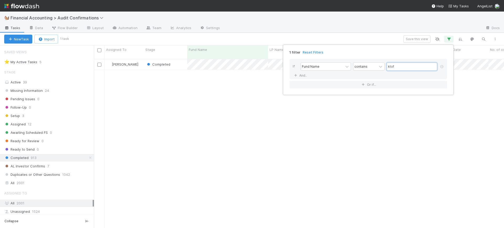
click at [410, 64] on input "ktof" at bounding box center [411, 67] width 50 height 8
click at [325, 67] on div "Fund Name" at bounding box center [322, 67] width 42 height 8
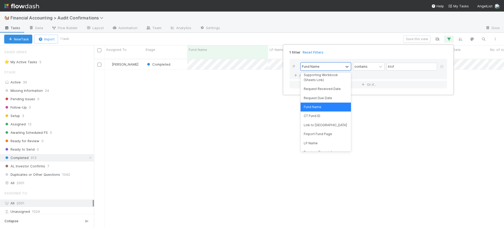
scroll to position [170, 0]
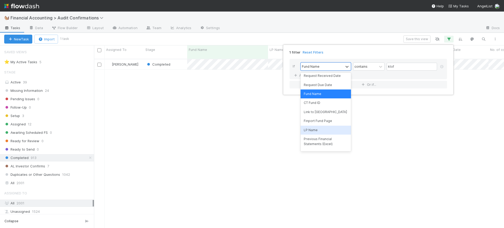
click at [318, 132] on div "LP Name" at bounding box center [325, 130] width 50 height 9
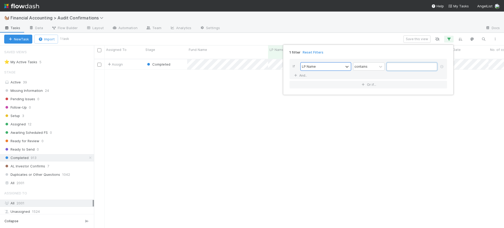
scroll to position [168, 405]
click at [404, 69] on input "text" at bounding box center [411, 67] width 50 height 8
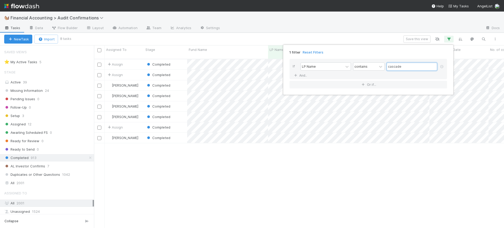
type input "cascade"
click at [296, 153] on div "1 filter Reset Filters If LP Name contains cascade And.. Or if..." at bounding box center [252, 114] width 504 height 228
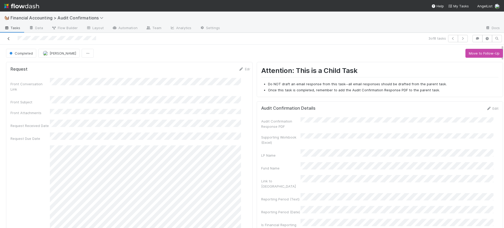
click at [9, 39] on icon at bounding box center [8, 38] width 5 height 3
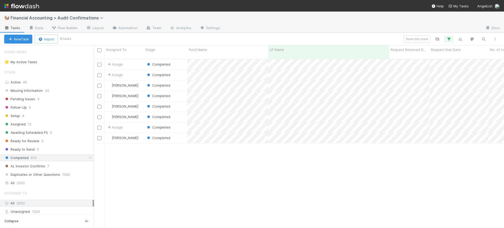
scroll to position [168, 405]
click at [26, 121] on div "Assigned 12" at bounding box center [49, 124] width 90 height 7
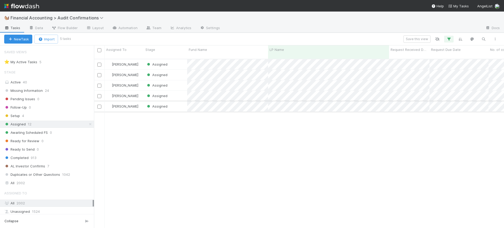
scroll to position [168, 405]
click at [177, 59] on div "Assigned" at bounding box center [165, 64] width 43 height 10
